Goal: Task Accomplishment & Management: Use online tool/utility

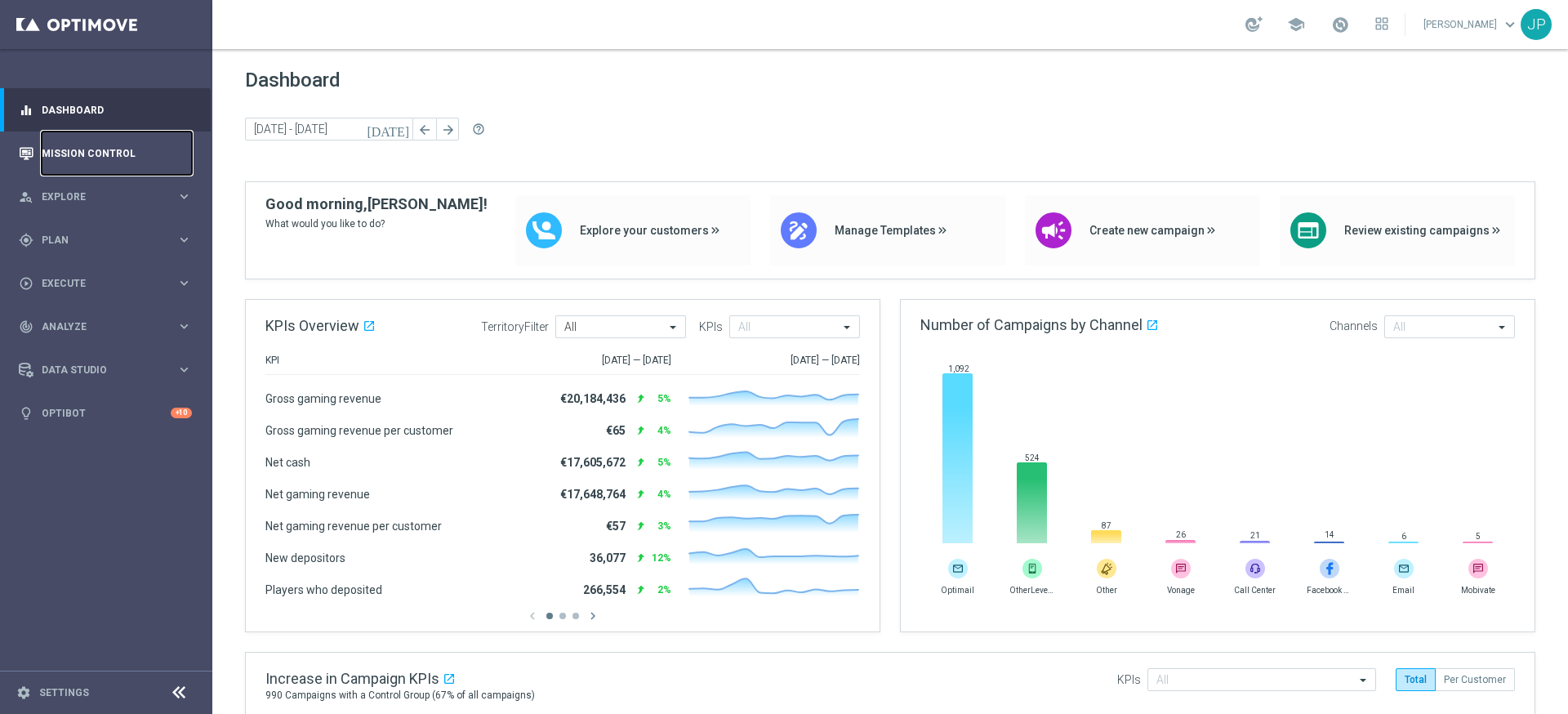
click at [103, 169] on link "Mission Control" at bounding box center [116, 153] width 150 height 43
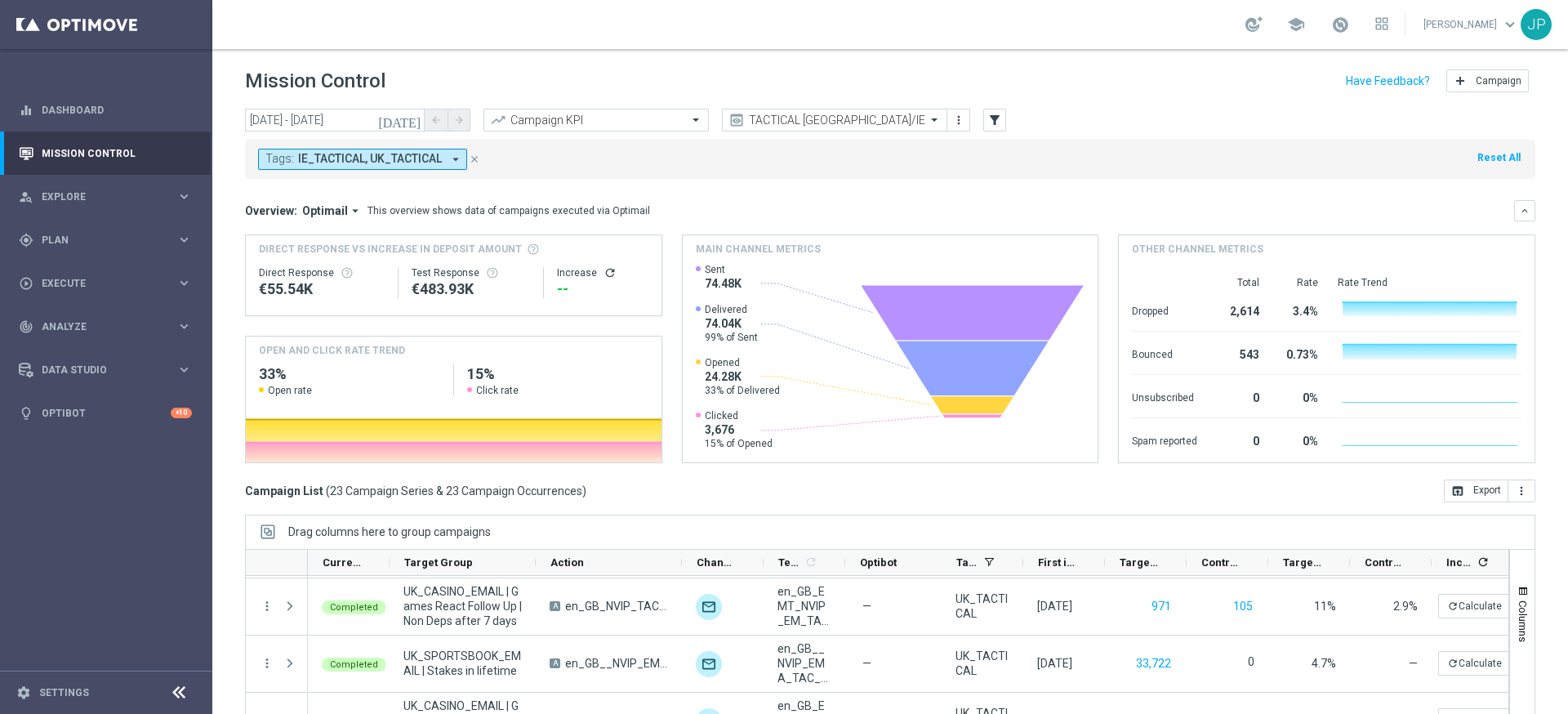
click at [412, 121] on icon "[DATE]" at bounding box center [400, 120] width 44 height 15
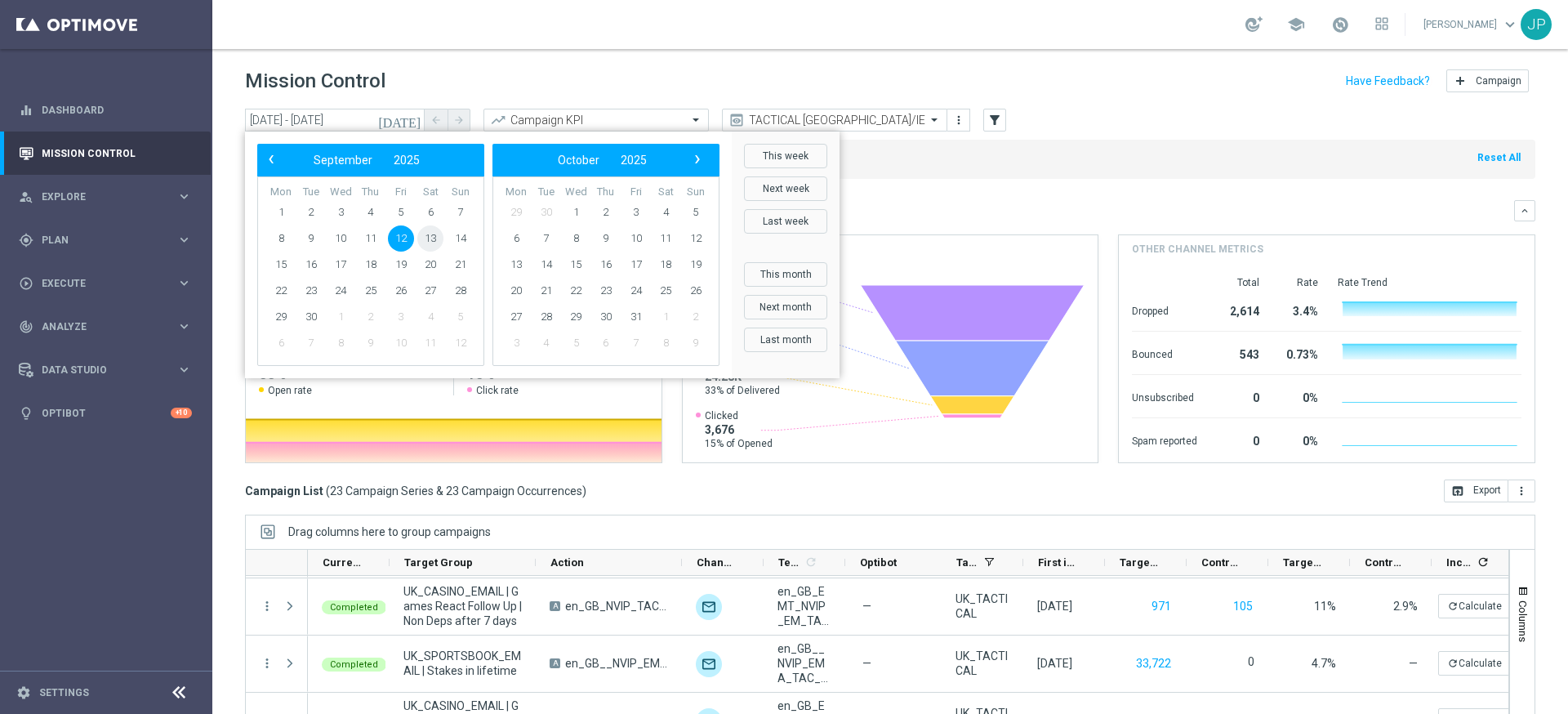
click at [428, 236] on span "13" at bounding box center [430, 239] width 26 height 26
click at [458, 237] on span "14" at bounding box center [461, 239] width 26 height 26
type input "[DATE] - [DATE]"
